Goal: Task Accomplishment & Management: Manage account settings

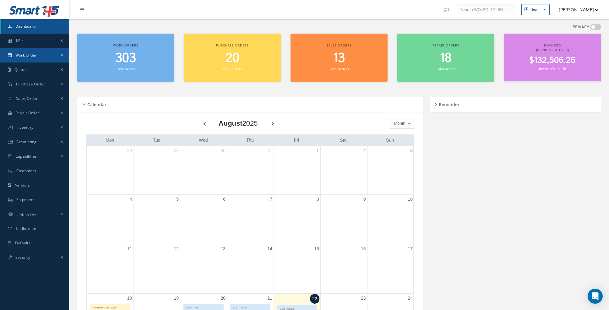
click at [44, 57] on link "Work Order" at bounding box center [34, 55] width 69 height 14
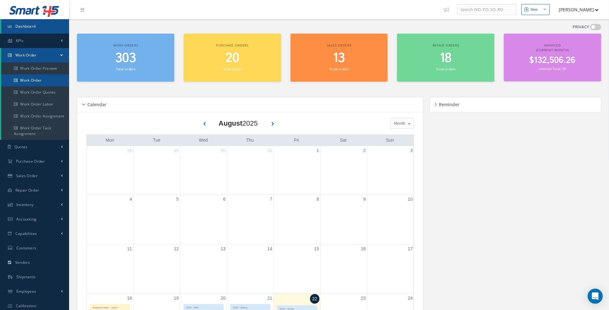
click at [37, 78] on link "Work Order" at bounding box center [35, 80] width 68 height 12
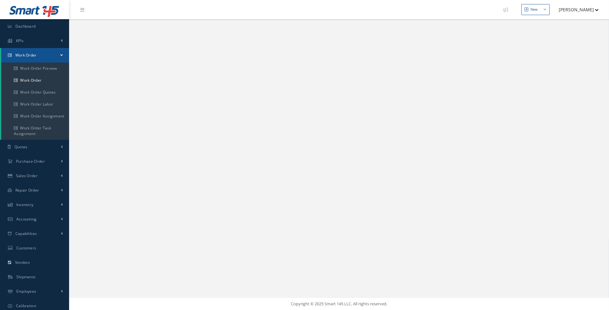
select select "25"
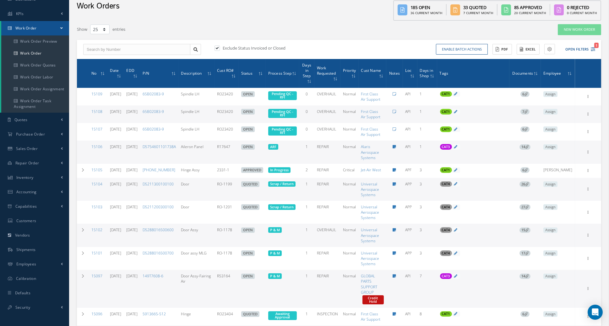
scroll to position [27, 0]
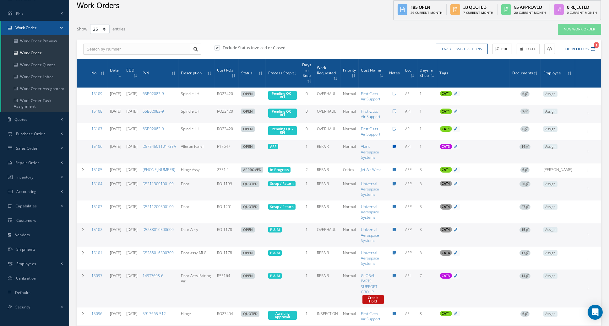
click at [396, 146] on icon at bounding box center [394, 147] width 3 height 4
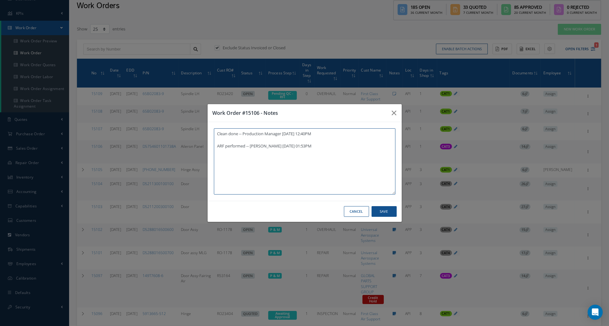
type textarea "Clean done -- Production Manager 08/21/2025 12:40PM ARF performed -- Esteban Ca…"
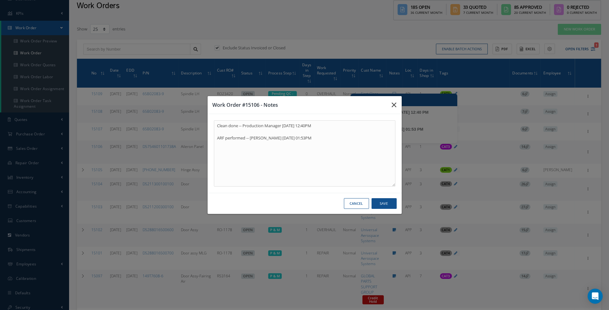
click at [394, 109] on icon "button" at bounding box center [394, 105] width 5 height 8
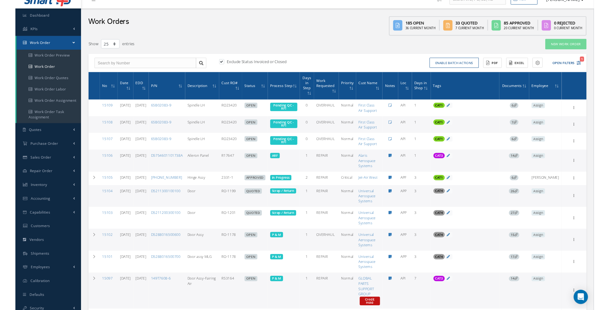
scroll to position [7, 0]
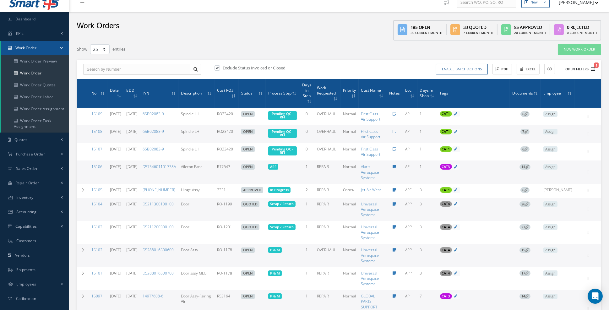
click at [593, 71] on button "Open Filters 1" at bounding box center [577, 69] width 35 height 10
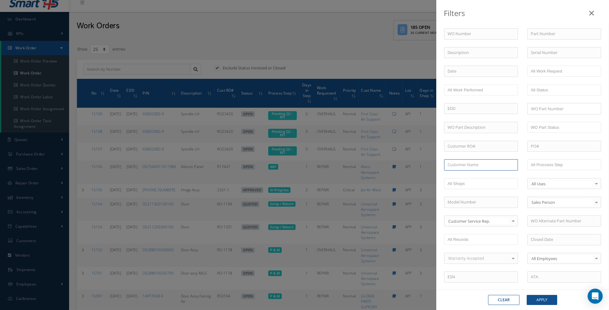
click at [491, 162] on input "text" at bounding box center [481, 164] width 74 height 11
click at [490, 175] on span "Broward Aviation Services, Inc" at bounding box center [476, 176] width 56 height 6
type input "Broward Aviation Services, Inc"
click at [541, 302] on button "Apply" at bounding box center [542, 300] width 30 height 10
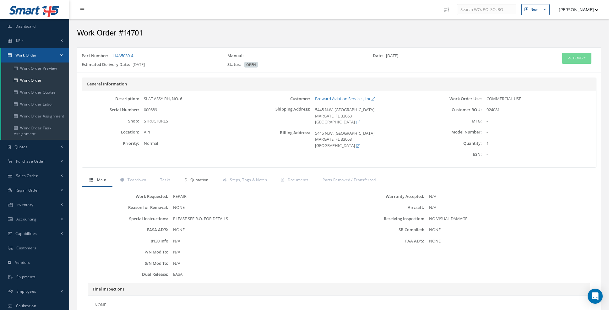
click at [195, 179] on span "Quotation" at bounding box center [199, 179] width 18 height 5
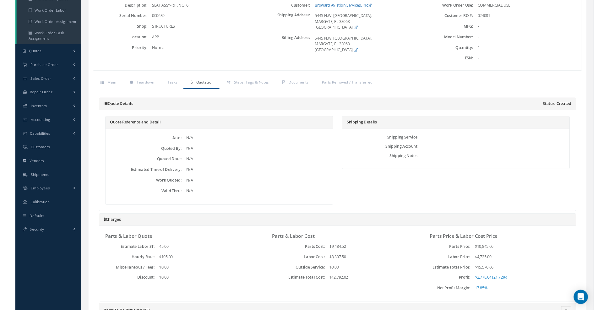
scroll to position [91, 0]
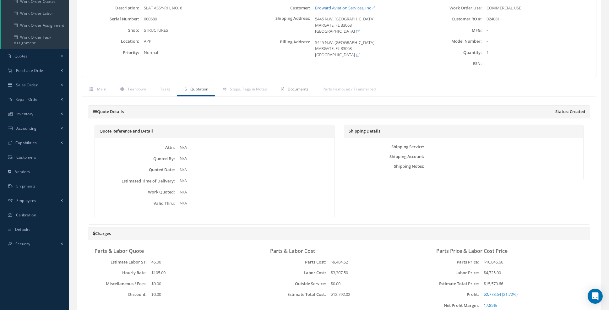
click at [298, 90] on span "Documents" at bounding box center [298, 88] width 21 height 5
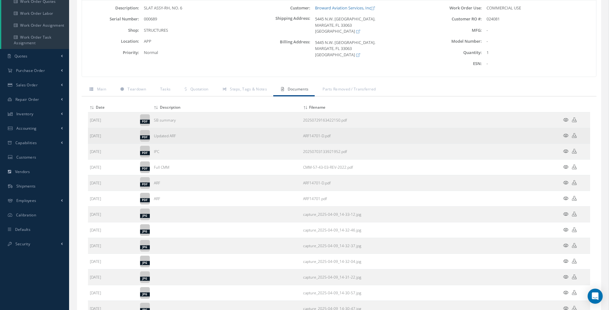
click at [567, 136] on icon at bounding box center [565, 135] width 5 height 5
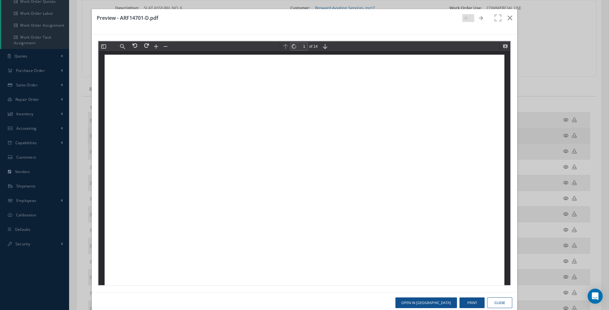
scroll to position [3, 0]
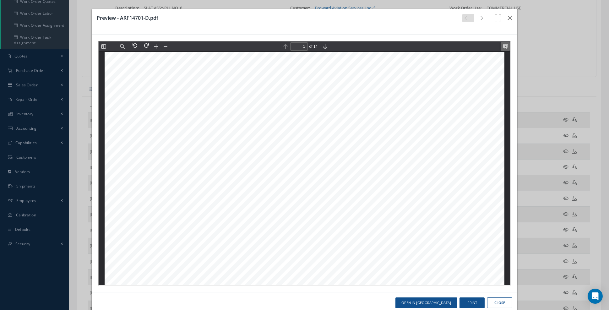
click at [505, 47] on button at bounding box center [504, 45] width 9 height 9
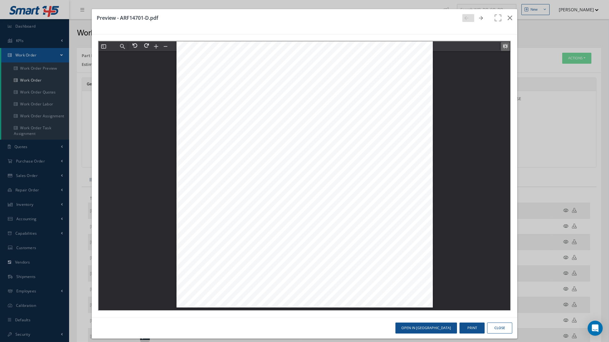
scroll to position [12363, 0]
type input "12"
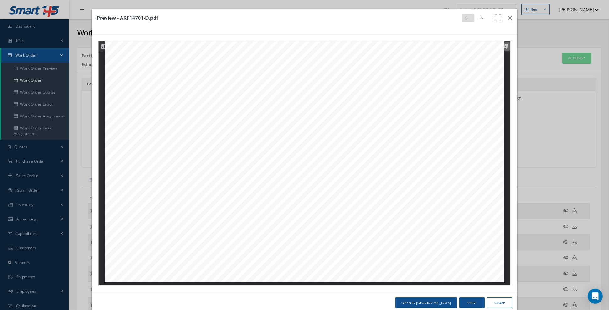
scroll to position [5901, 0]
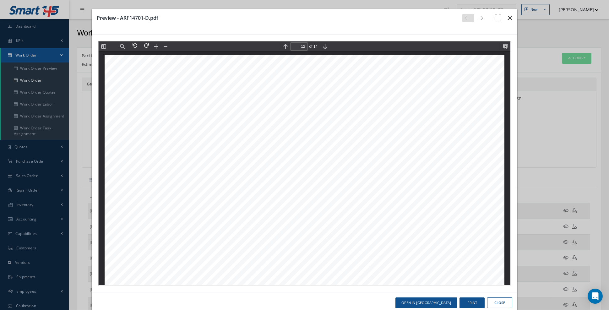
click at [509, 18] on icon "button" at bounding box center [510, 18] width 5 height 8
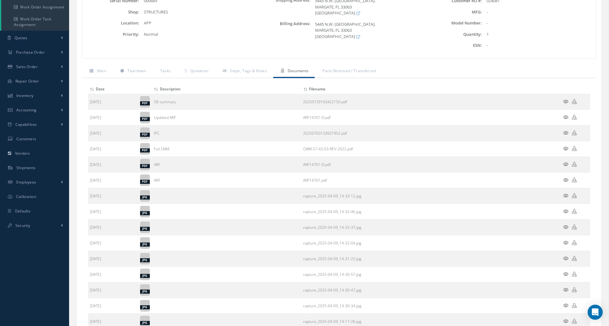
scroll to position [108, 0]
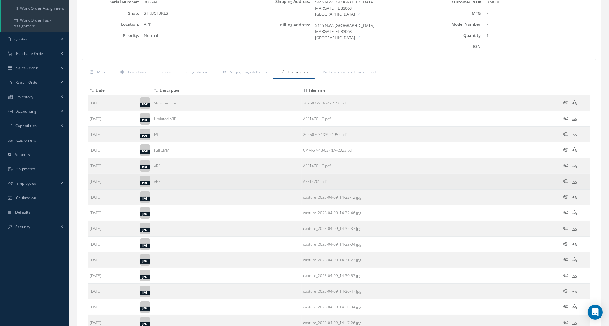
click at [568, 181] on icon at bounding box center [565, 181] width 5 height 5
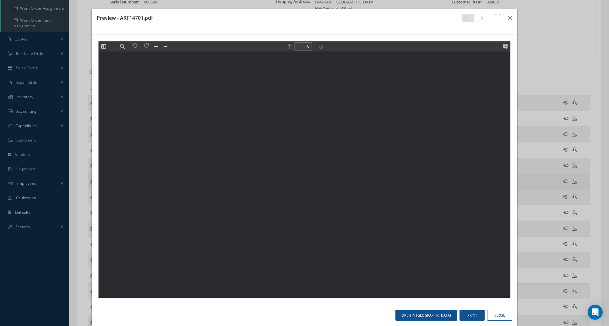
scroll to position [0, 0]
type input "13"
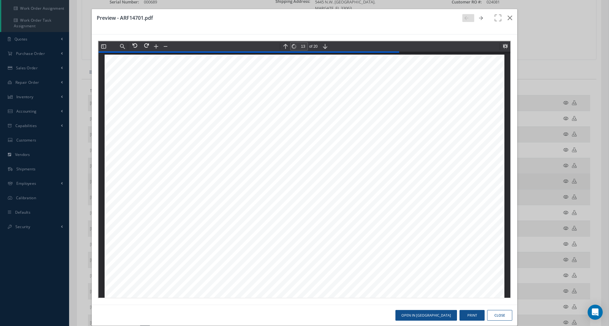
scroll to position [6585, 0]
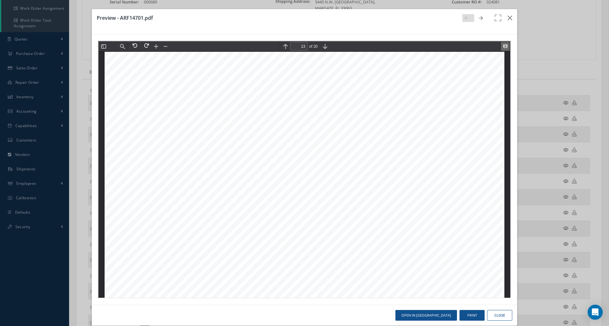
click at [504, 47] on button at bounding box center [504, 45] width 9 height 9
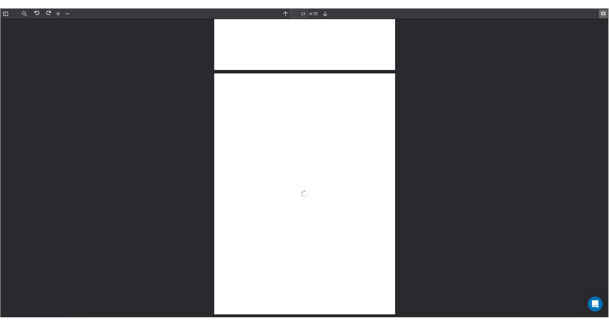
scroll to position [6437, 0]
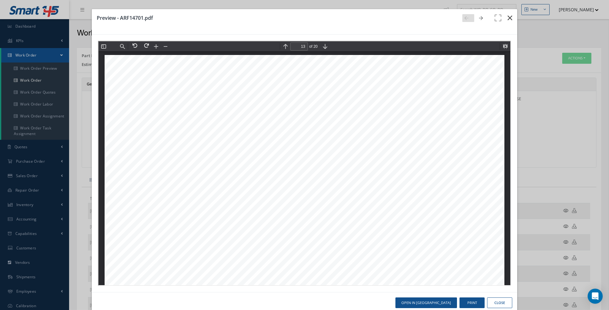
click at [509, 19] on icon "button" at bounding box center [510, 18] width 5 height 8
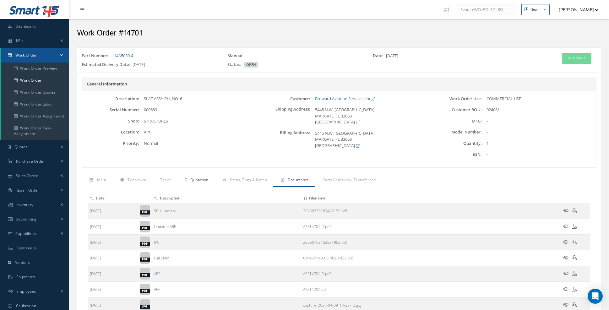
click at [202, 179] on span "Quotation" at bounding box center [199, 179] width 18 height 5
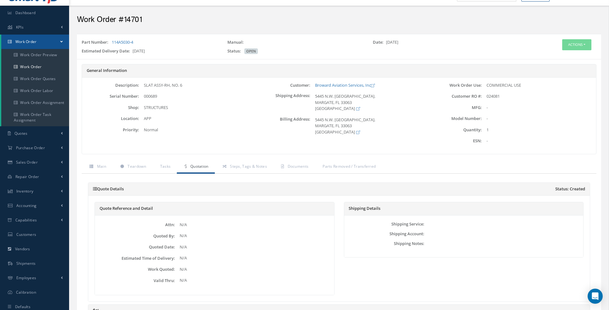
scroll to position [0, 0]
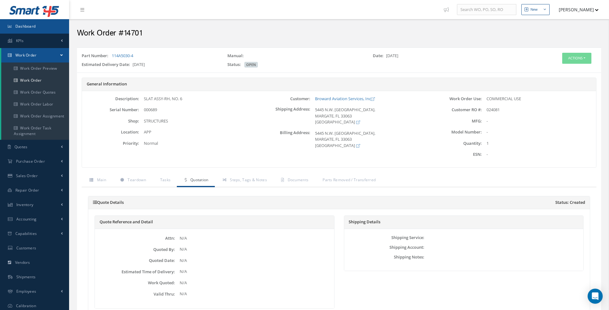
click at [27, 28] on span "Dashboard" at bounding box center [25, 26] width 20 height 5
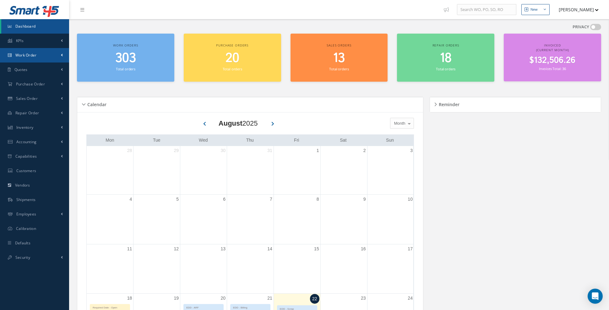
click at [60, 57] on link "Work Order" at bounding box center [34, 55] width 69 height 14
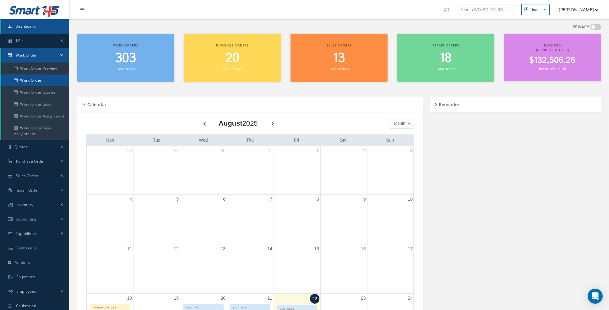
click at [40, 83] on link "Work Order" at bounding box center [35, 80] width 68 height 12
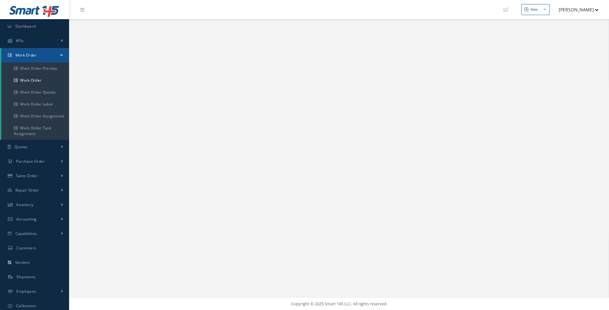
select select "25"
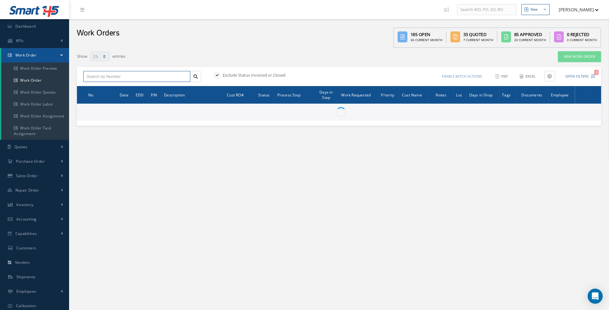
click at [126, 78] on input "text" at bounding box center [136, 76] width 107 height 11
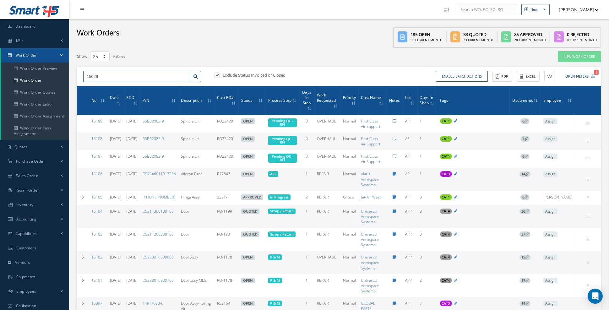
type input "15029"
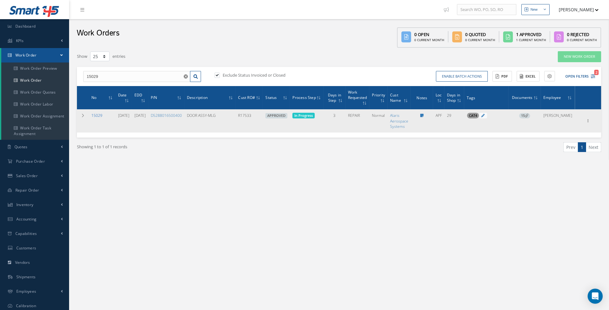
click at [101, 116] on link "15029" at bounding box center [96, 115] width 11 height 5
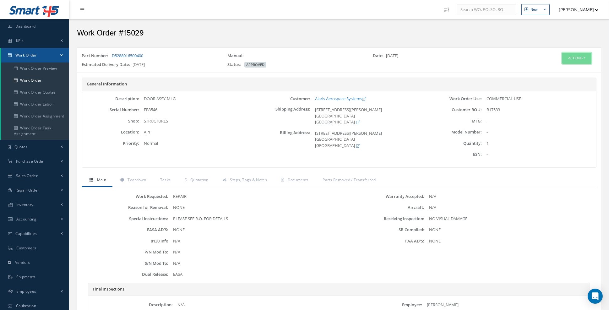
click at [584, 58] on button "Actions" at bounding box center [576, 58] width 29 height 11
click at [578, 70] on link "Edit" at bounding box center [567, 70] width 50 height 8
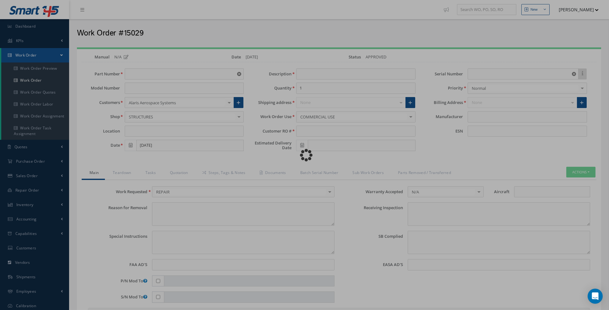
type input "D5288016500400"
type input "APF"
type input "[DATE]"
type input "DOOR ASSY-MLG"
type input "R17533"
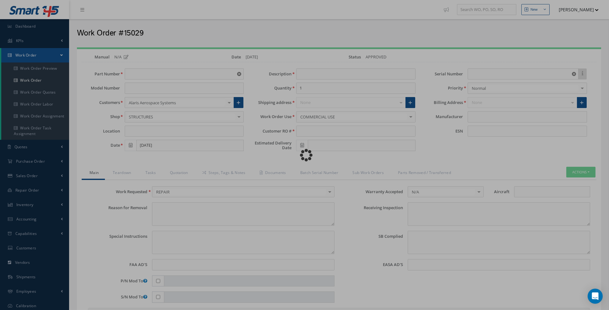
type input "[DATE]"
type input "FB3546"
type textarea "NONE"
type textarea "PLEASE SEE R.O. FOR DETAILS"
type input "NONE"
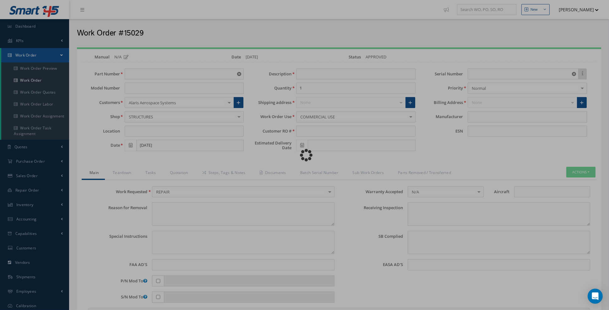
type textarea "NO VISUAL DAMAGE"
type textarea "NONE"
type input "NONE"
click at [151, 172] on link "Tasks" at bounding box center [150, 173] width 25 height 13
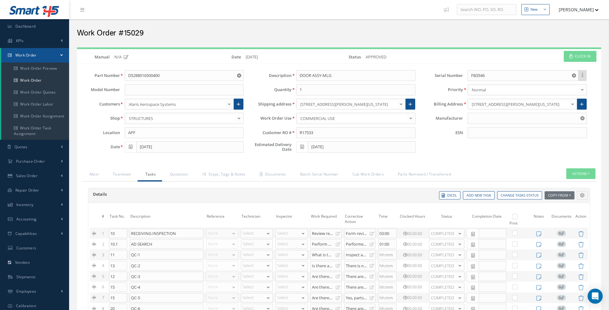
type input "_"
click at [151, 172] on link "Tasks" at bounding box center [150, 174] width 25 height 13
click at [517, 215] on label at bounding box center [518, 216] width 2 height 5
click at [514, 215] on input "checkbox" at bounding box center [516, 217] width 4 height 4
checkbox input "true"
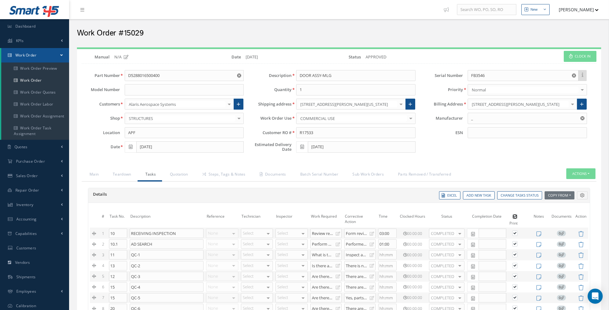
checkbox input "true"
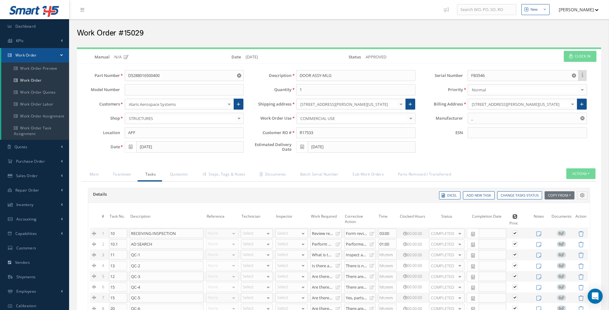
checkbox input "true"
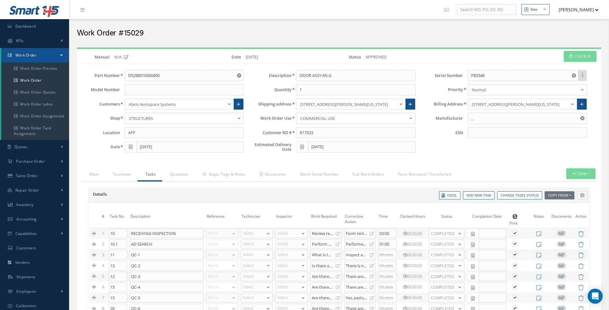
checkbox input "true"
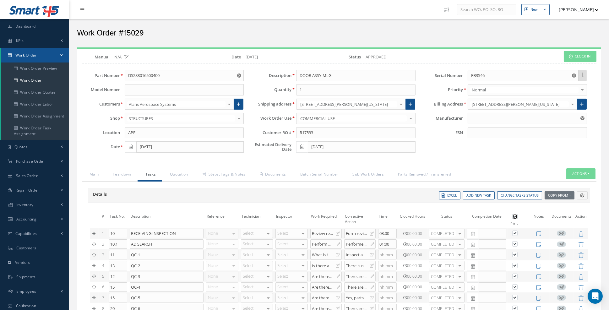
checkbox input "true"
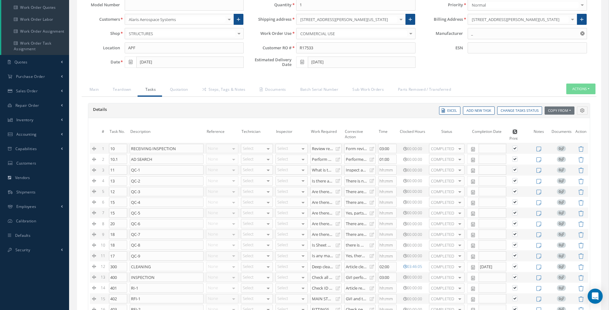
scroll to position [118, 0]
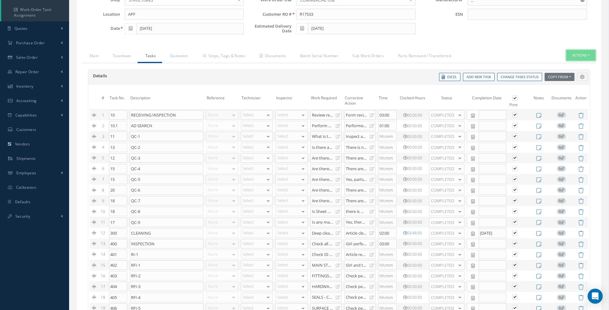
click at [588, 52] on button "Actions" at bounding box center [580, 55] width 29 height 11
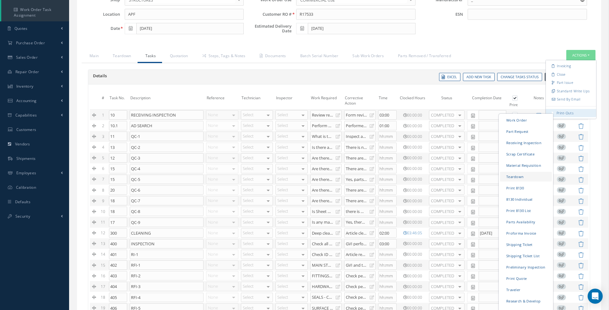
click at [519, 173] on link "Teardown" at bounding box center [526, 176] width 52 height 10
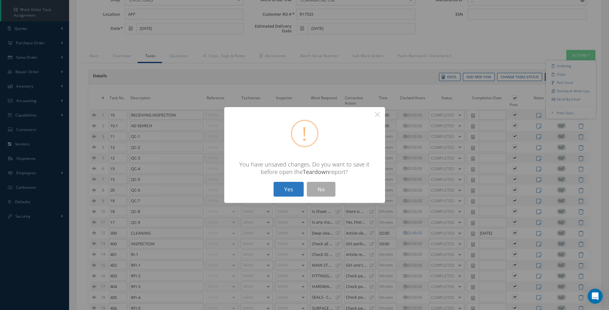
click at [287, 194] on button "Yes" at bounding box center [289, 189] width 30 height 15
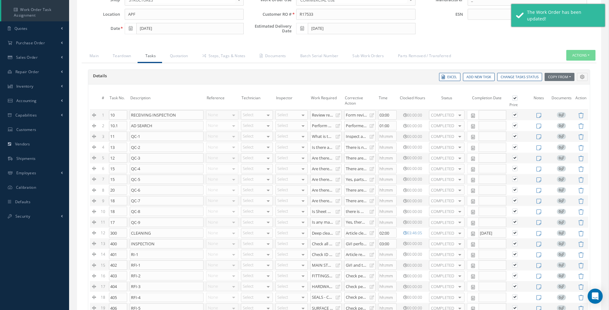
checkbox input "true"
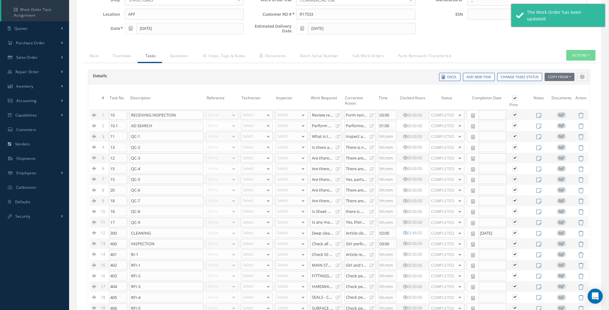
checkbox input "true"
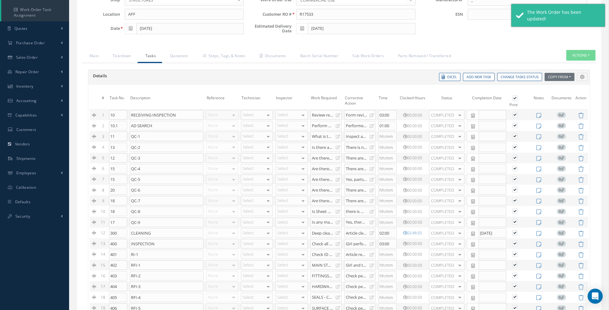
checkbox input "true"
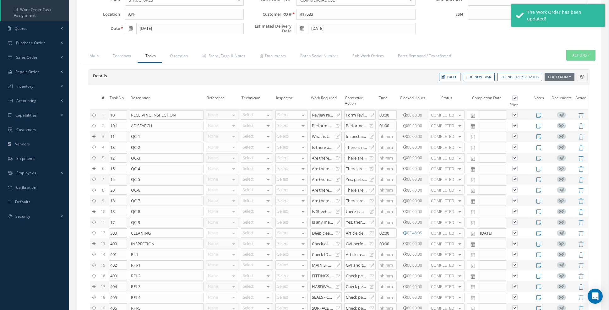
checkbox input "true"
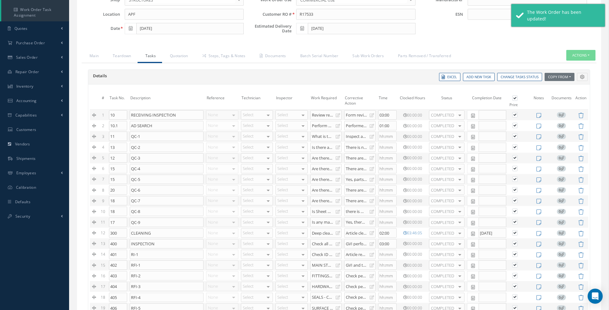
checkbox input "true"
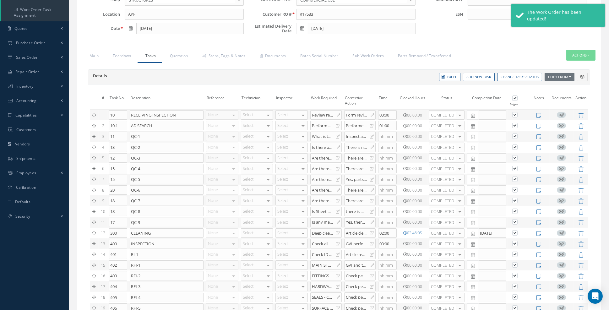
checkbox input "true"
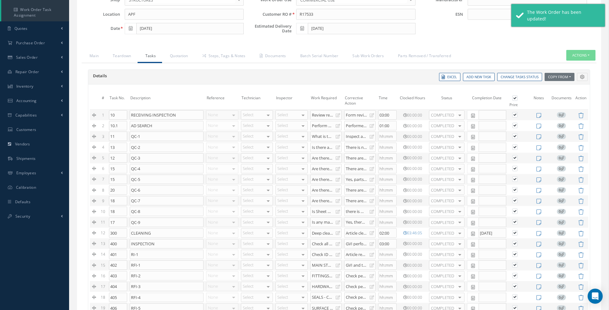
checkbox input "true"
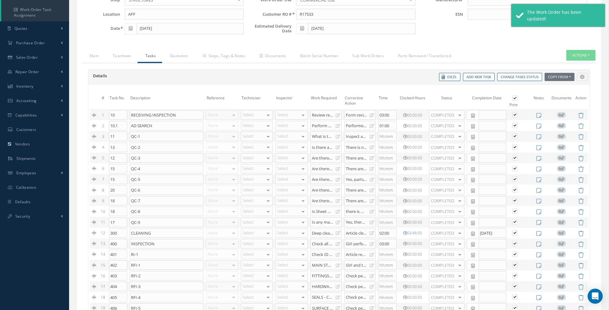
checkbox input "true"
type input "_"
